Goal: Transaction & Acquisition: Purchase product/service

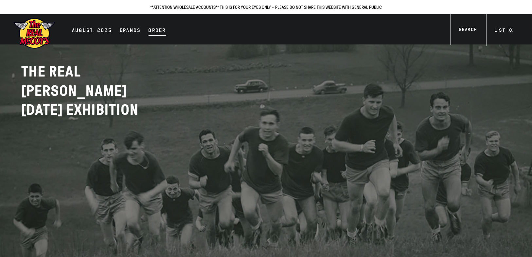
click at [154, 30] on div "Order" at bounding box center [156, 30] width 17 height 9
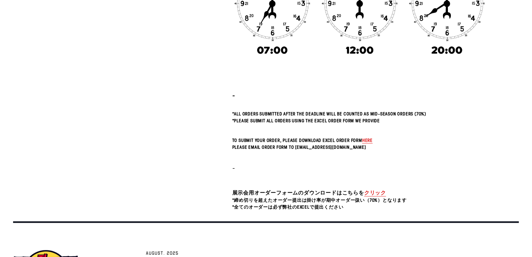
scroll to position [171, 0]
click at [368, 139] on span "here" at bounding box center [367, 140] width 10 height 6
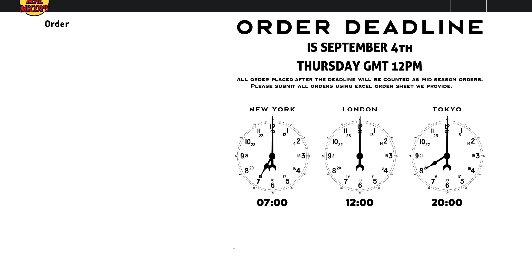
scroll to position [0, 0]
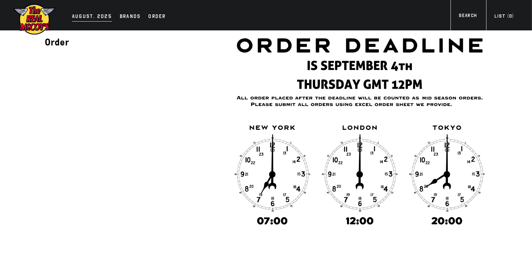
click at [90, 18] on div "AUGUST. 2025" at bounding box center [92, 16] width 40 height 9
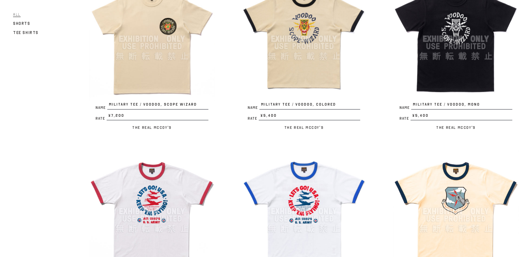
scroll to position [26, 0]
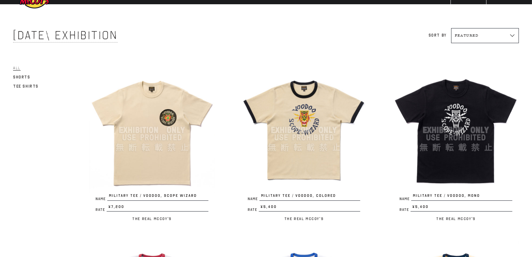
click at [187, 125] on img at bounding box center [152, 130] width 126 height 126
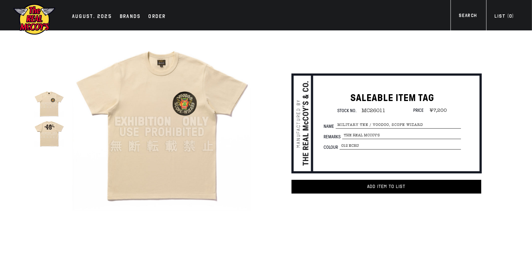
click at [54, 134] on img at bounding box center [49, 133] width 30 height 30
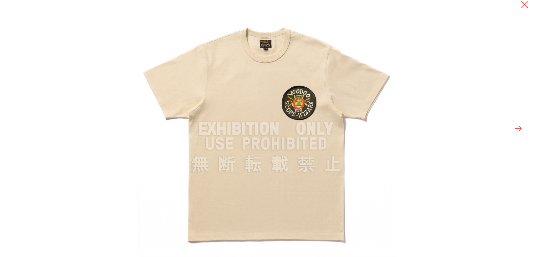
click at [517, 133] on div at bounding box center [268, 128] width 536 height 257
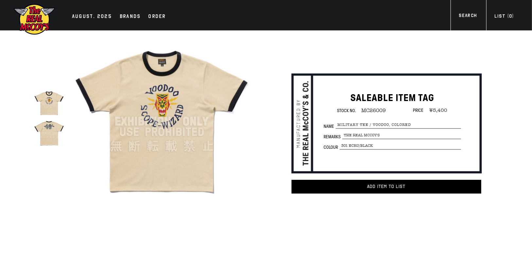
click at [53, 121] on img at bounding box center [49, 133] width 30 height 30
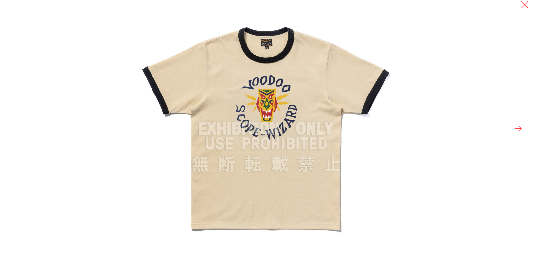
click at [524, 125] on div at bounding box center [405, 128] width 536 height 257
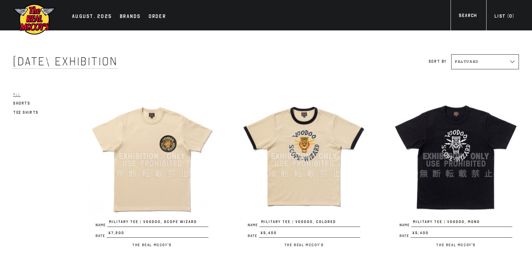
scroll to position [26, 0]
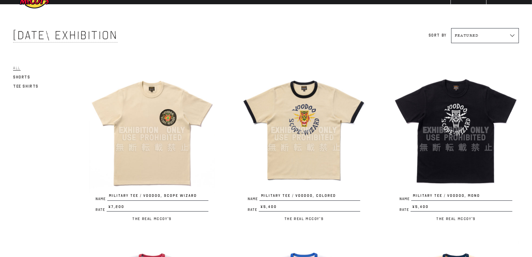
click at [473, 146] on img at bounding box center [456, 130] width 126 height 126
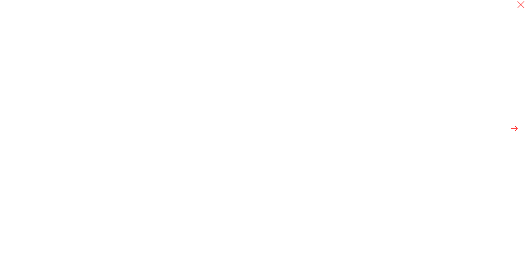
click at [47, 139] on div at bounding box center [266, 128] width 532 height 257
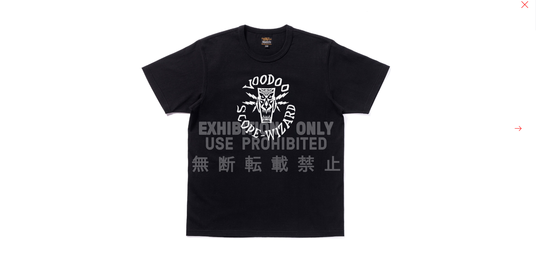
click at [523, 124] on div at bounding box center [405, 128] width 536 height 257
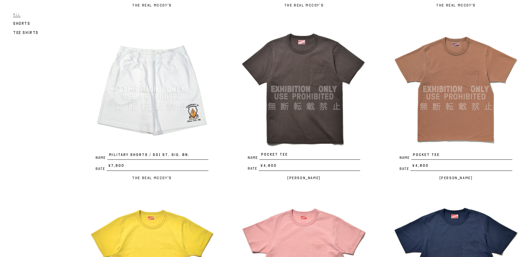
scroll to position [1063, 0]
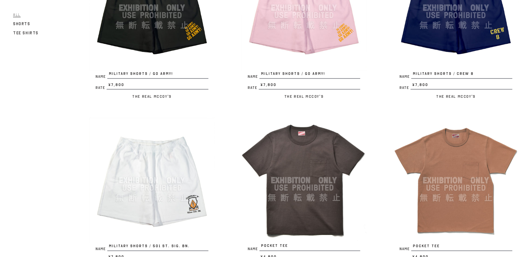
click at [318, 140] on img at bounding box center [304, 181] width 126 height 126
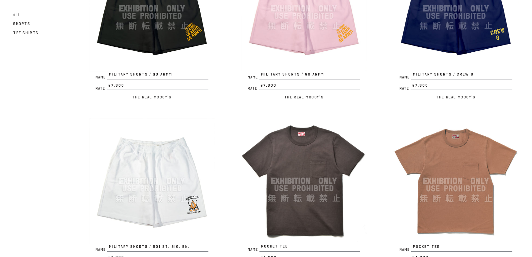
scroll to position [1005, 0]
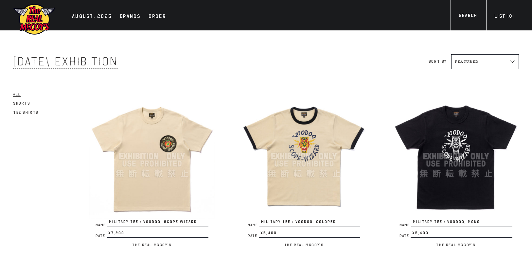
scroll to position [997, 0]
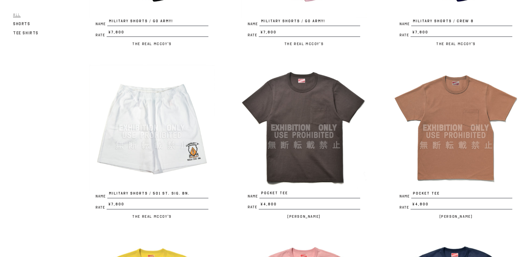
scroll to position [1129, 0]
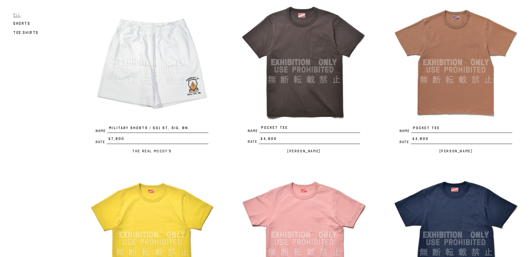
click at [303, 79] on img at bounding box center [304, 62] width 126 height 126
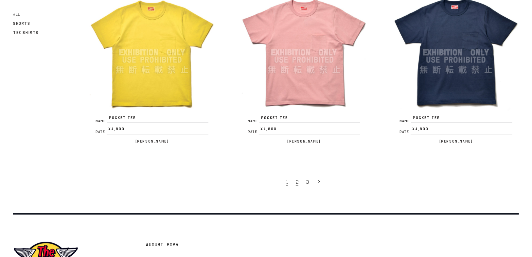
click at [296, 179] on span "2" at bounding box center [297, 182] width 3 height 7
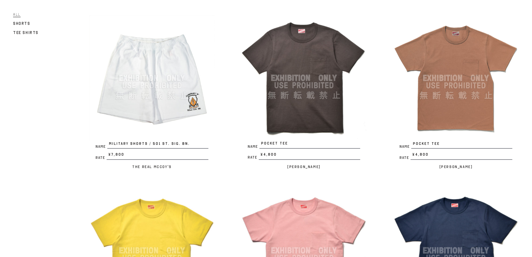
click at [316, 78] on img at bounding box center [304, 78] width 126 height 126
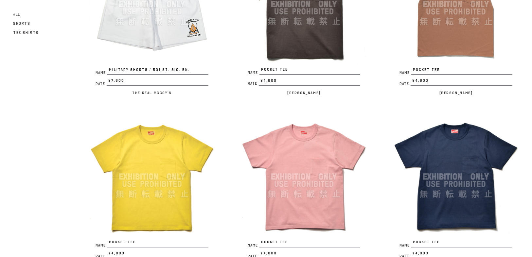
click at [327, 150] on img at bounding box center [304, 177] width 126 height 126
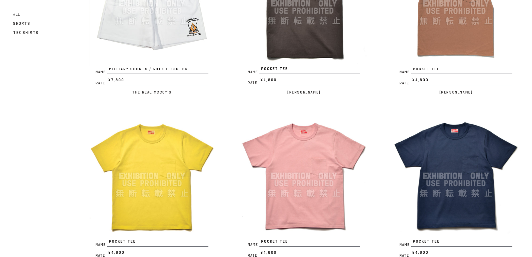
click at [455, 161] on img at bounding box center [456, 176] width 126 height 126
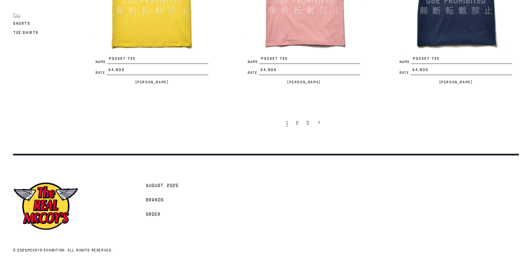
scroll to position [1371, 0]
click at [298, 121] on span "2" at bounding box center [297, 122] width 3 height 7
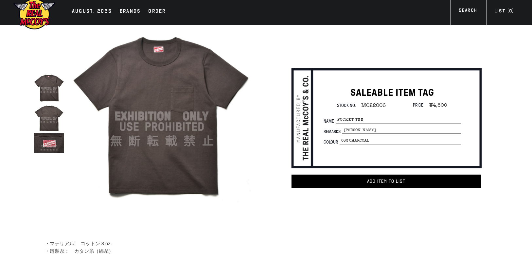
scroll to position [6, 0]
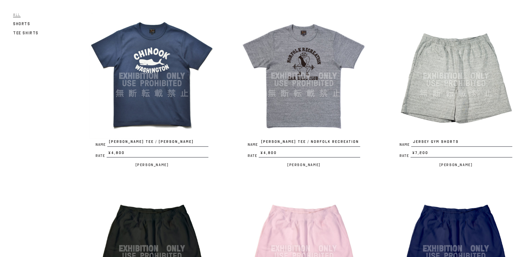
click at [434, 87] on img at bounding box center [456, 76] width 126 height 126
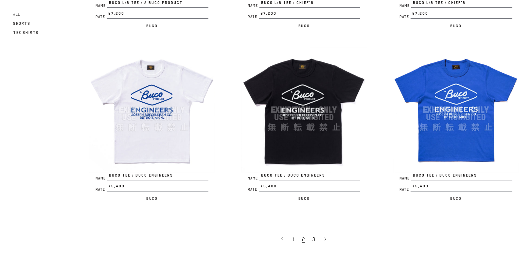
scroll to position [1280, 0]
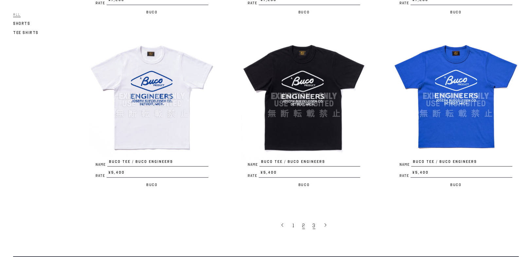
click at [313, 222] on span "3" at bounding box center [314, 225] width 3 height 7
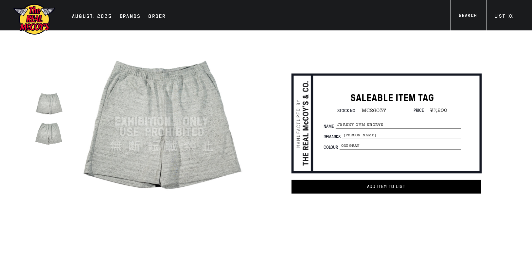
click at [60, 129] on img at bounding box center [49, 133] width 30 height 30
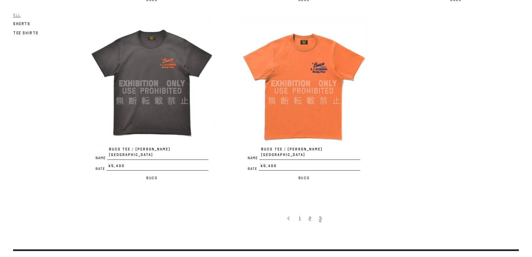
scroll to position [418, 0]
click at [299, 213] on link "1" at bounding box center [300, 218] width 9 height 14
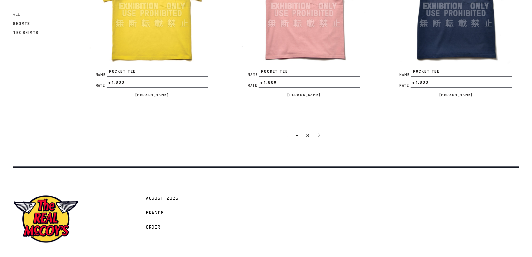
scroll to position [1377, 0]
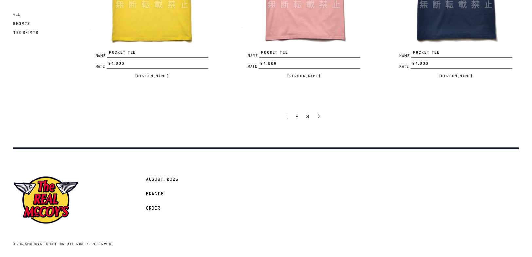
click at [309, 115] on link "3" at bounding box center [308, 117] width 10 height 14
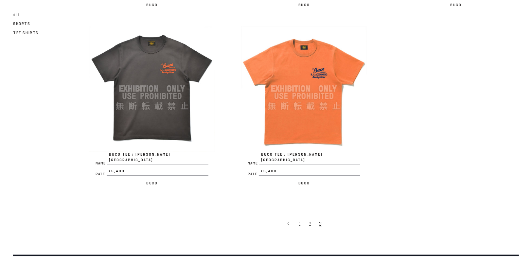
scroll to position [413, 0]
click at [307, 218] on link "2" at bounding box center [310, 224] width 10 height 14
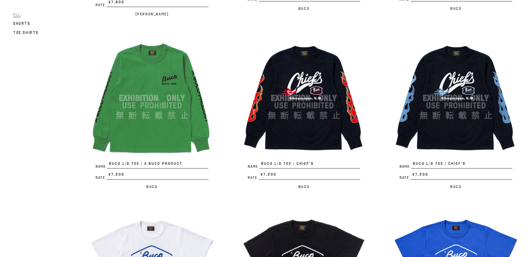
scroll to position [1253, 0]
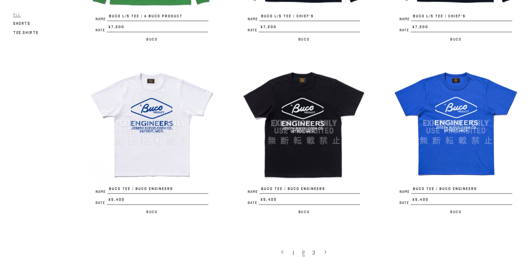
click at [300, 115] on img at bounding box center [304, 123] width 126 height 126
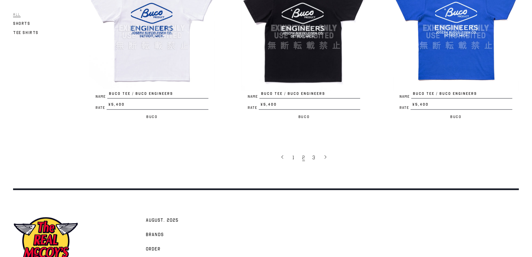
scroll to position [1377, 0]
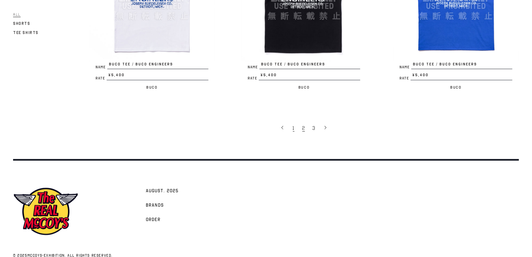
click at [294, 125] on span "1" at bounding box center [294, 128] width 2 height 7
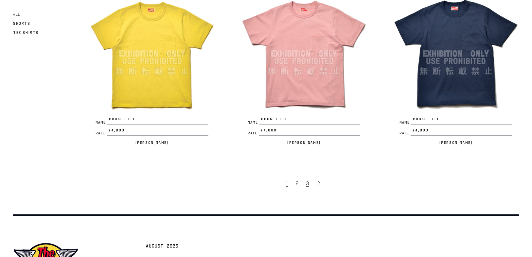
scroll to position [1311, 0]
click at [298, 182] on link "2" at bounding box center [297, 183] width 10 height 14
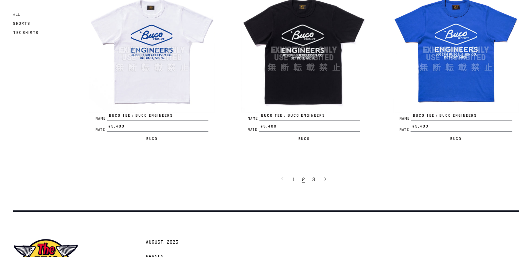
scroll to position [1326, 0]
click at [314, 176] on span "3" at bounding box center [314, 179] width 3 height 7
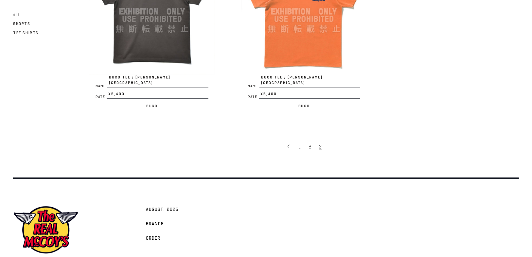
scroll to position [515, 0]
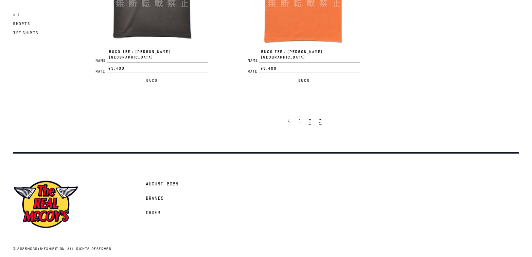
click at [311, 115] on link "2" at bounding box center [310, 121] width 10 height 14
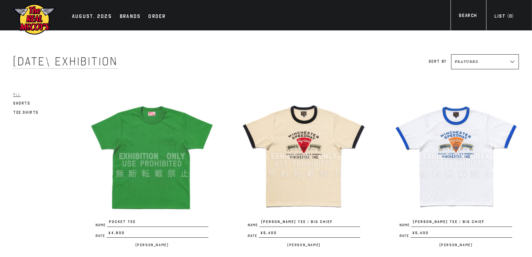
click at [299, 173] on img at bounding box center [304, 157] width 126 height 126
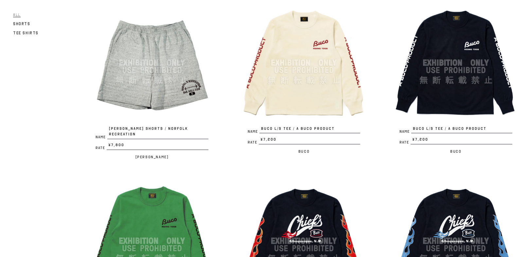
scroll to position [937, 0]
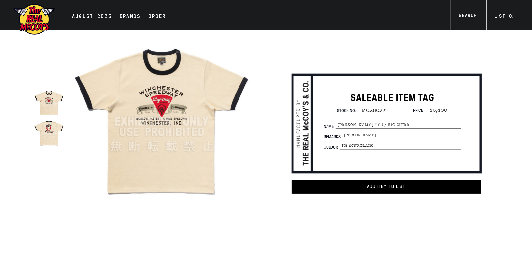
click at [45, 138] on img at bounding box center [49, 133] width 30 height 30
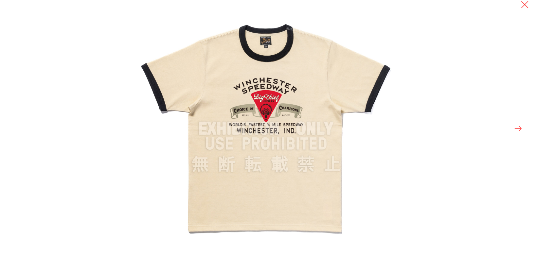
click at [517, 131] on button at bounding box center [517, 128] width 9 height 9
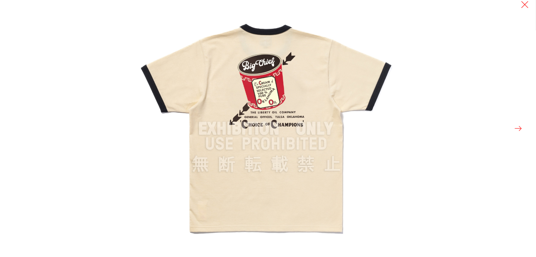
click at [514, 130] on button at bounding box center [517, 128] width 9 height 9
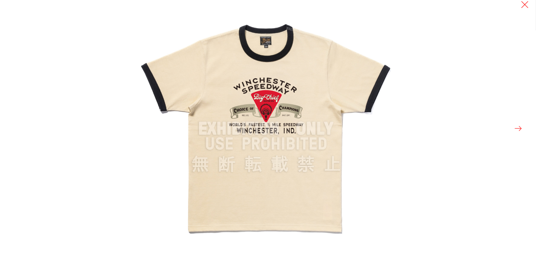
click at [513, 131] on div at bounding box center [405, 128] width 536 height 257
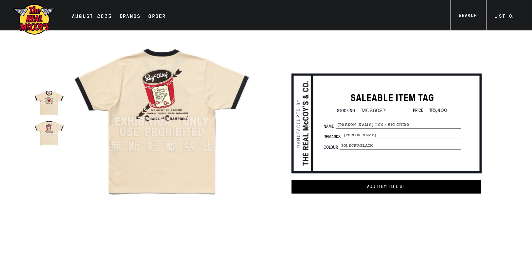
click at [46, 133] on img at bounding box center [49, 133] width 30 height 30
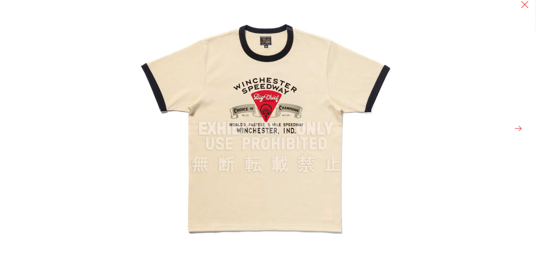
click at [511, 130] on div at bounding box center [405, 128] width 536 height 257
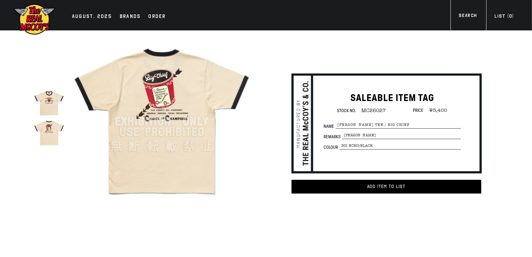
click at [44, 129] on img at bounding box center [49, 133] width 30 height 30
